Goal: Task Accomplishment & Management: Complete application form

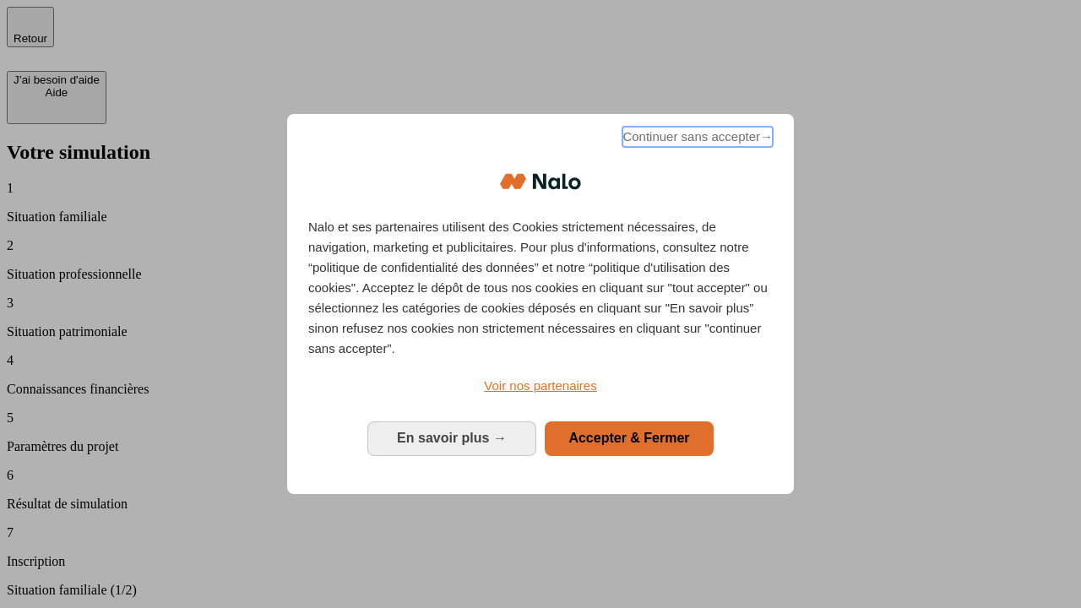
click at [696, 139] on span "Continuer sans accepter →" at bounding box center [697, 137] width 150 height 20
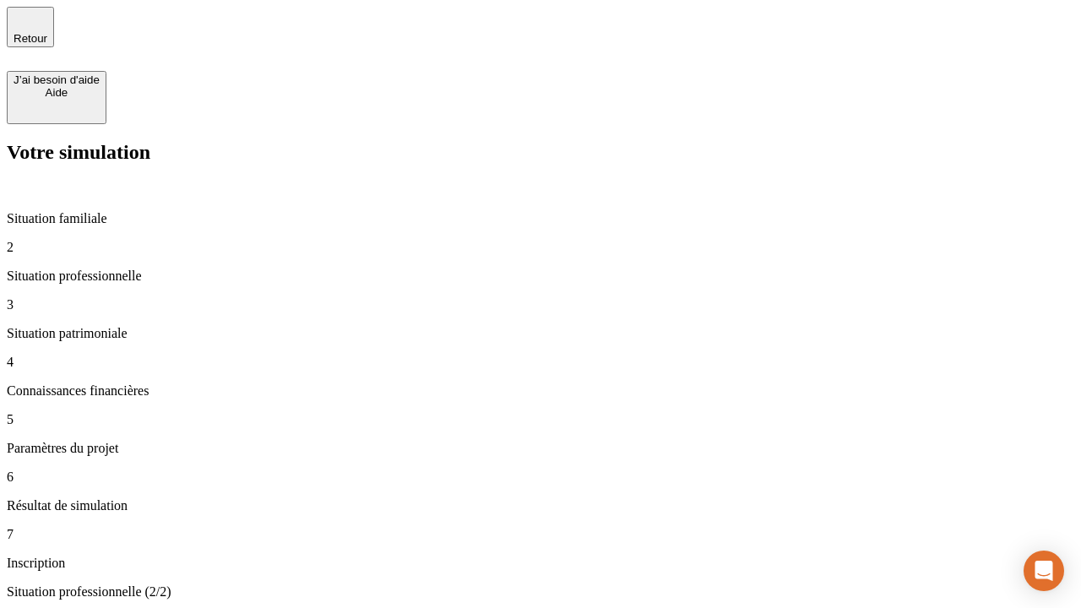
type input "30 000"
type input "40 000"
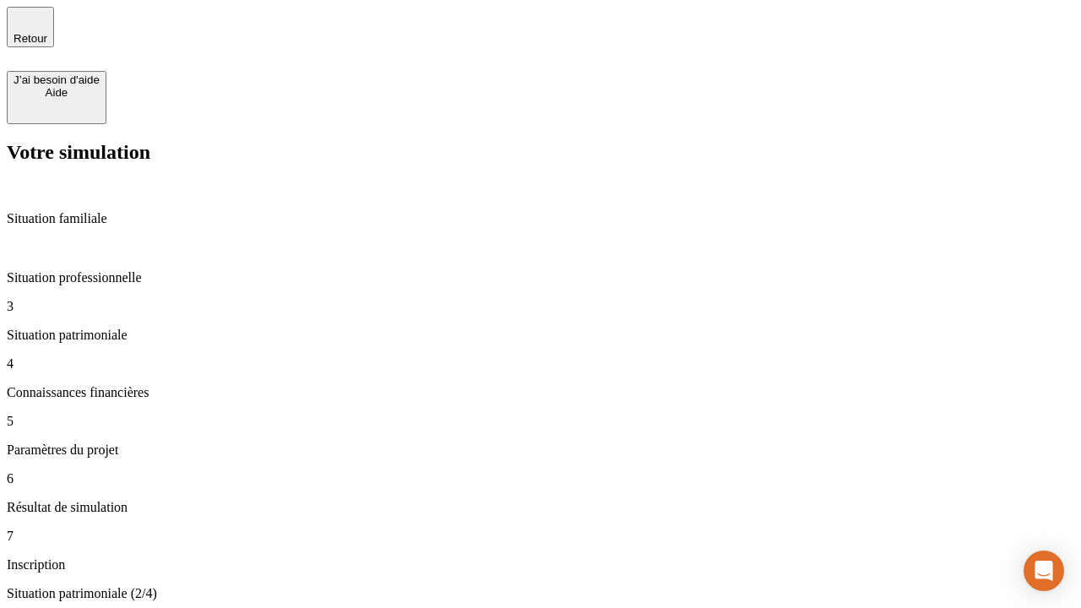
type input "1 100"
type input "20"
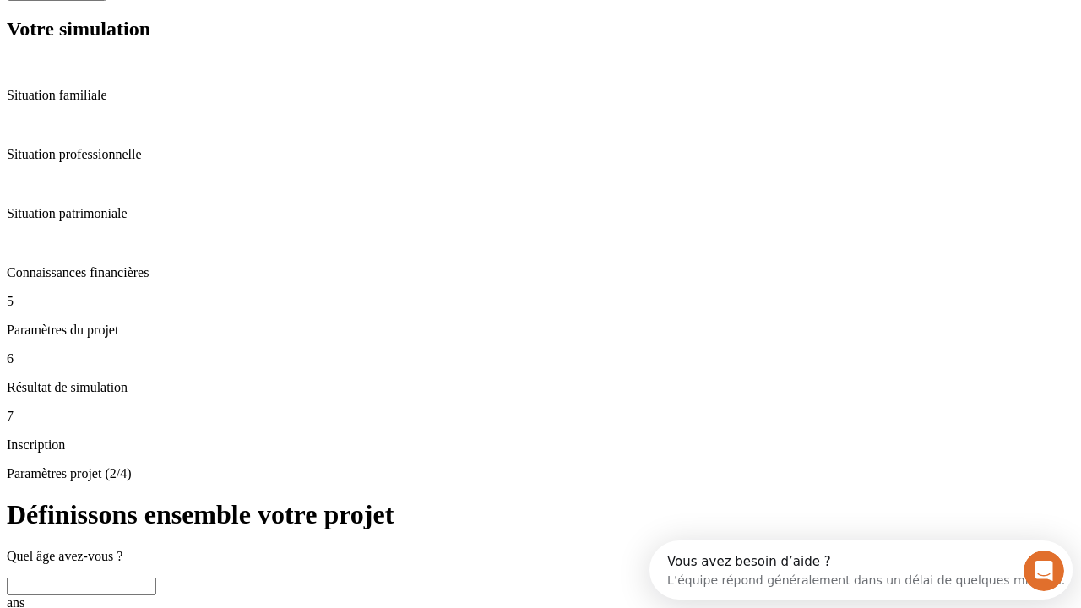
scroll to position [32, 0]
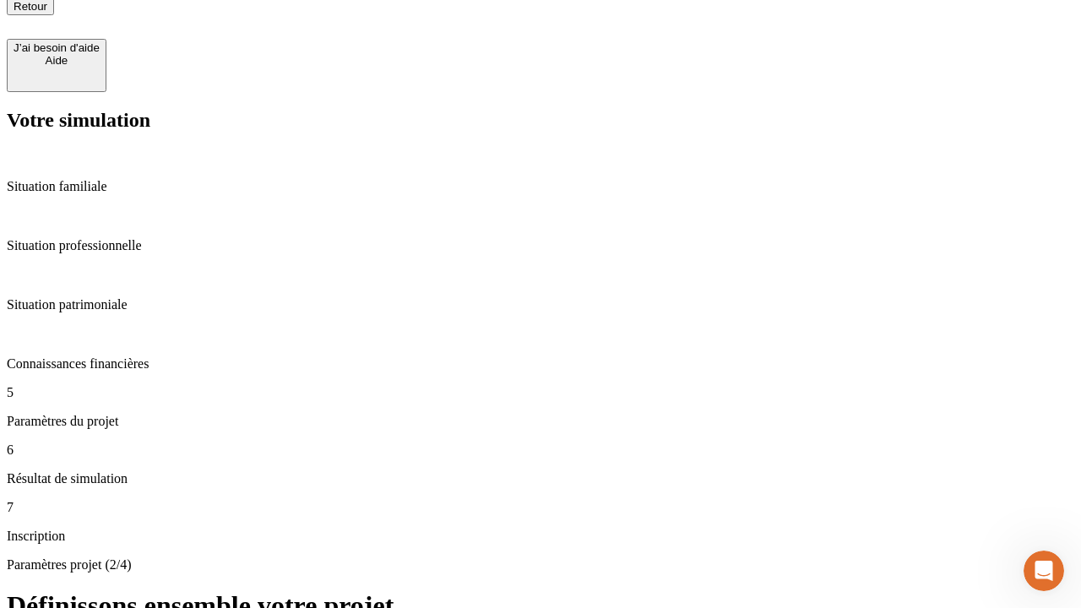
type input "40"
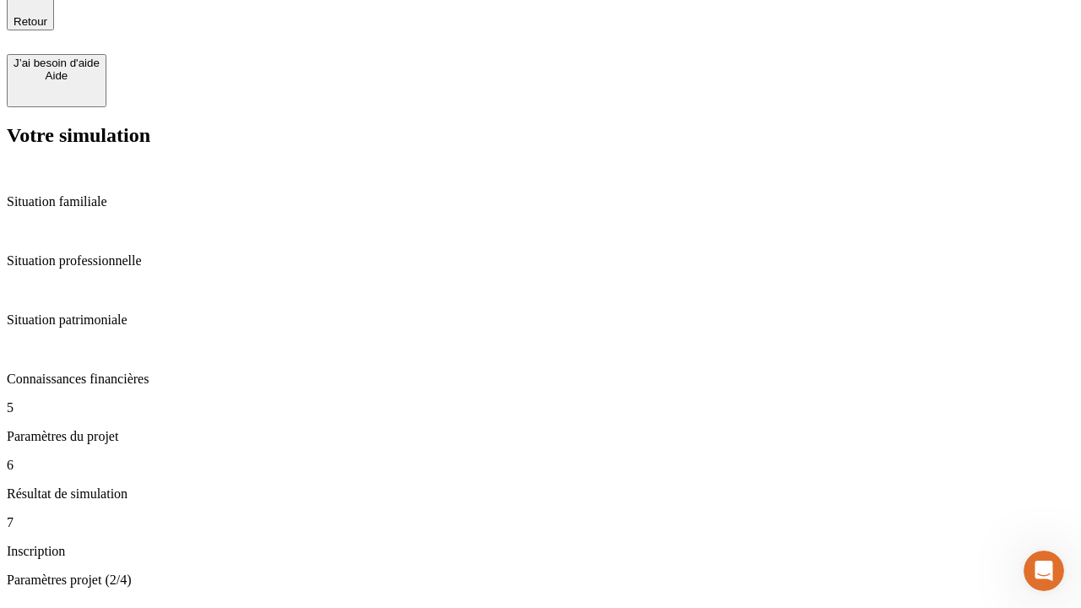
type input "62"
type input "50 000"
type input "640"
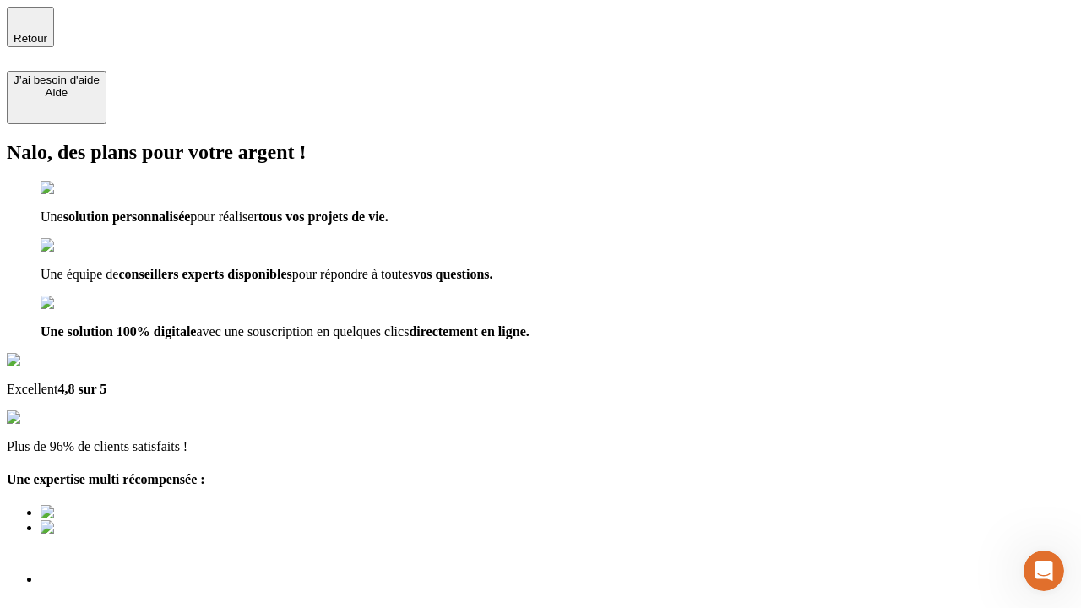
type input "[EMAIL_ADDRESS][DOMAIN_NAME]"
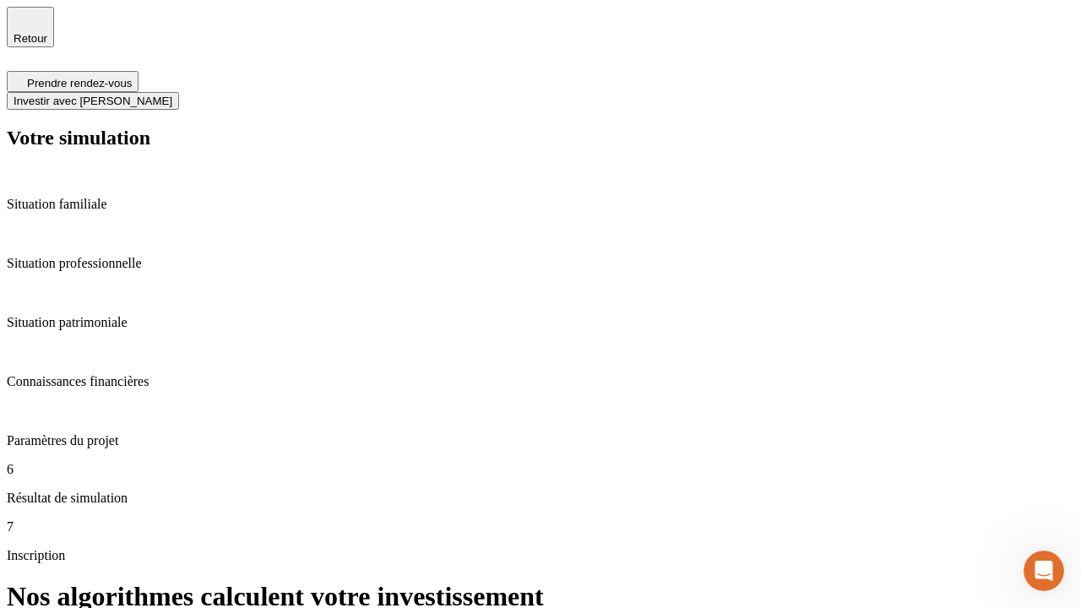
scroll to position [7, 0]
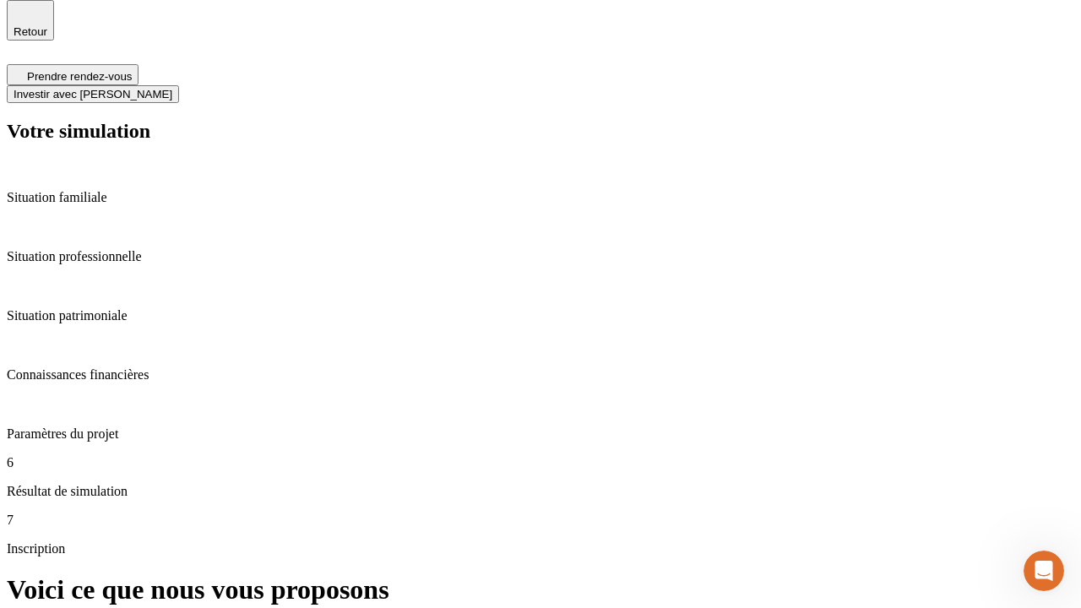
click at [172, 88] on span "Investir avec [PERSON_NAME]" at bounding box center [93, 94] width 159 height 13
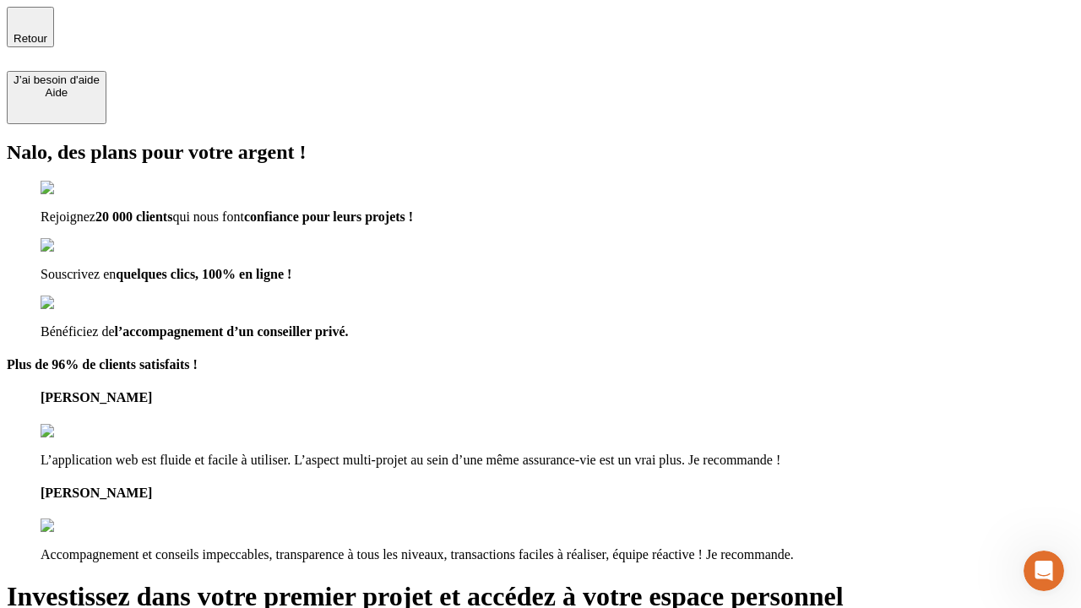
type input "[PERSON_NAME][EMAIL_ADDRESS][DOMAIN_NAME]"
